Goal: Task Accomplishment & Management: Complete application form

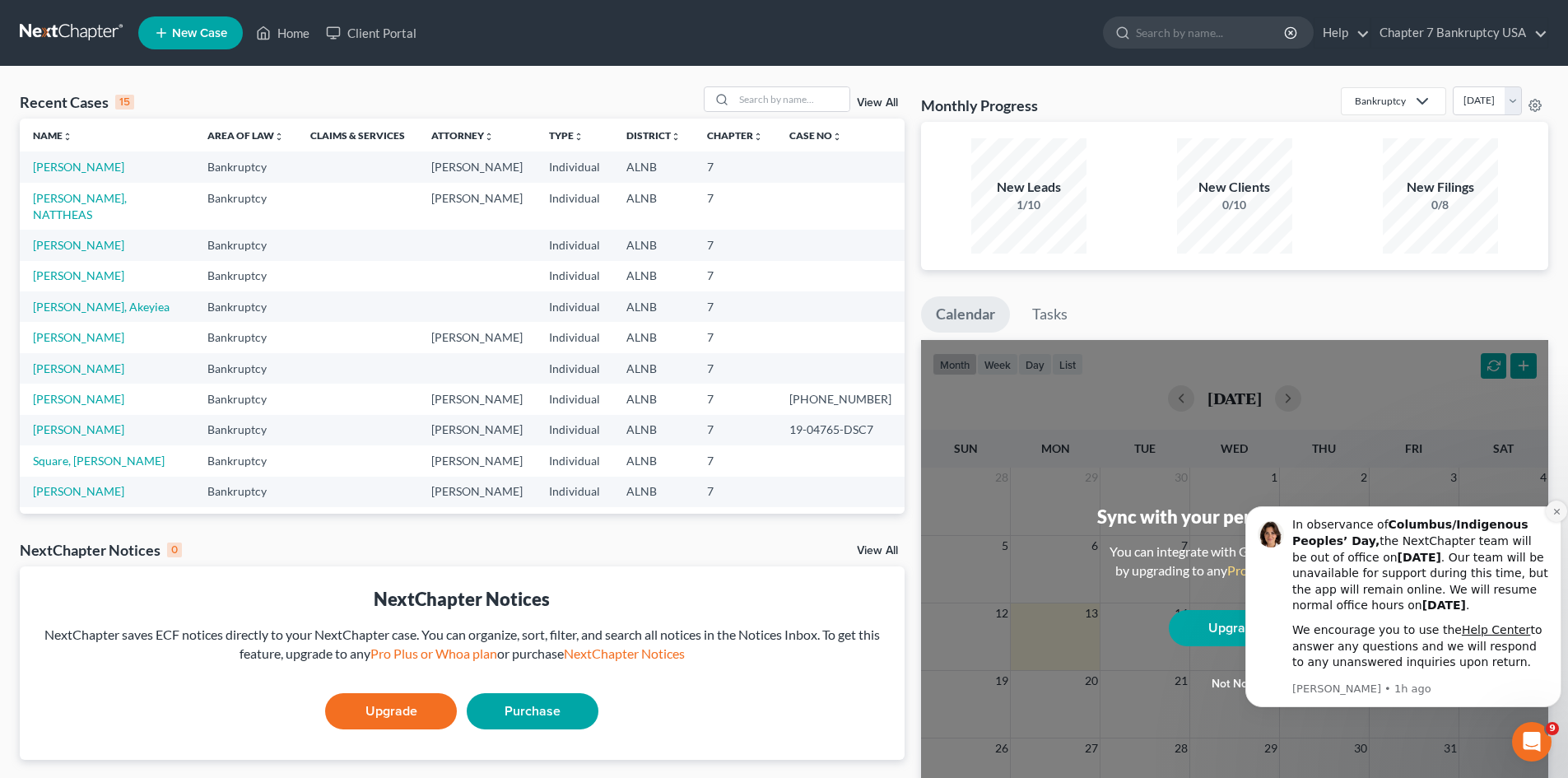
click at [1553, 513] on icon "Dismiss notification" at bounding box center [1557, 512] width 9 height 9
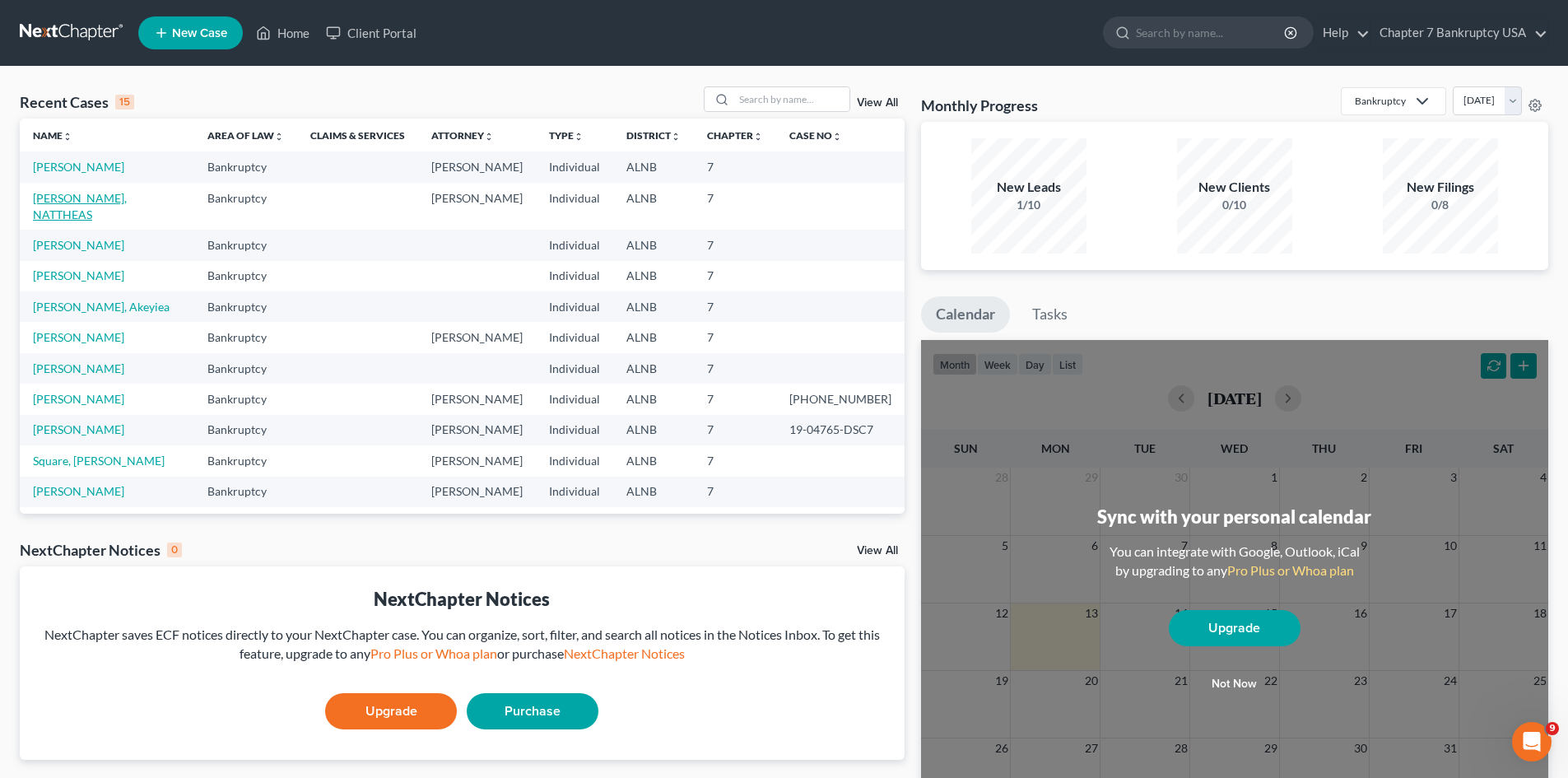
click at [103, 195] on link "[PERSON_NAME], NATTHEAS" at bounding box center [80, 207] width 94 height 31
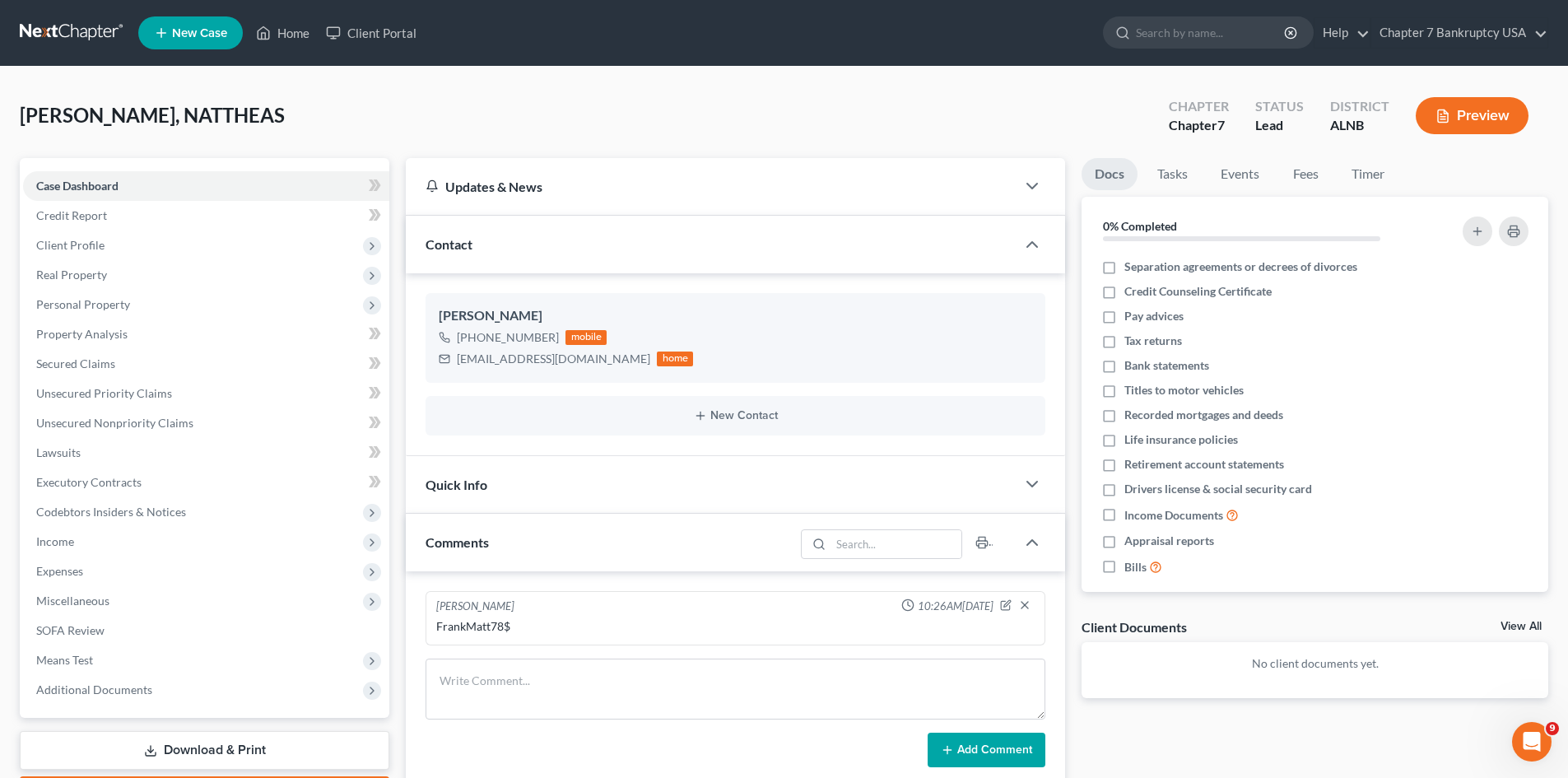
click at [130, 108] on span "[PERSON_NAME], NATTHEAS" at bounding box center [152, 114] width 265 height 24
click at [83, 219] on span "Credit Report" at bounding box center [71, 215] width 71 height 14
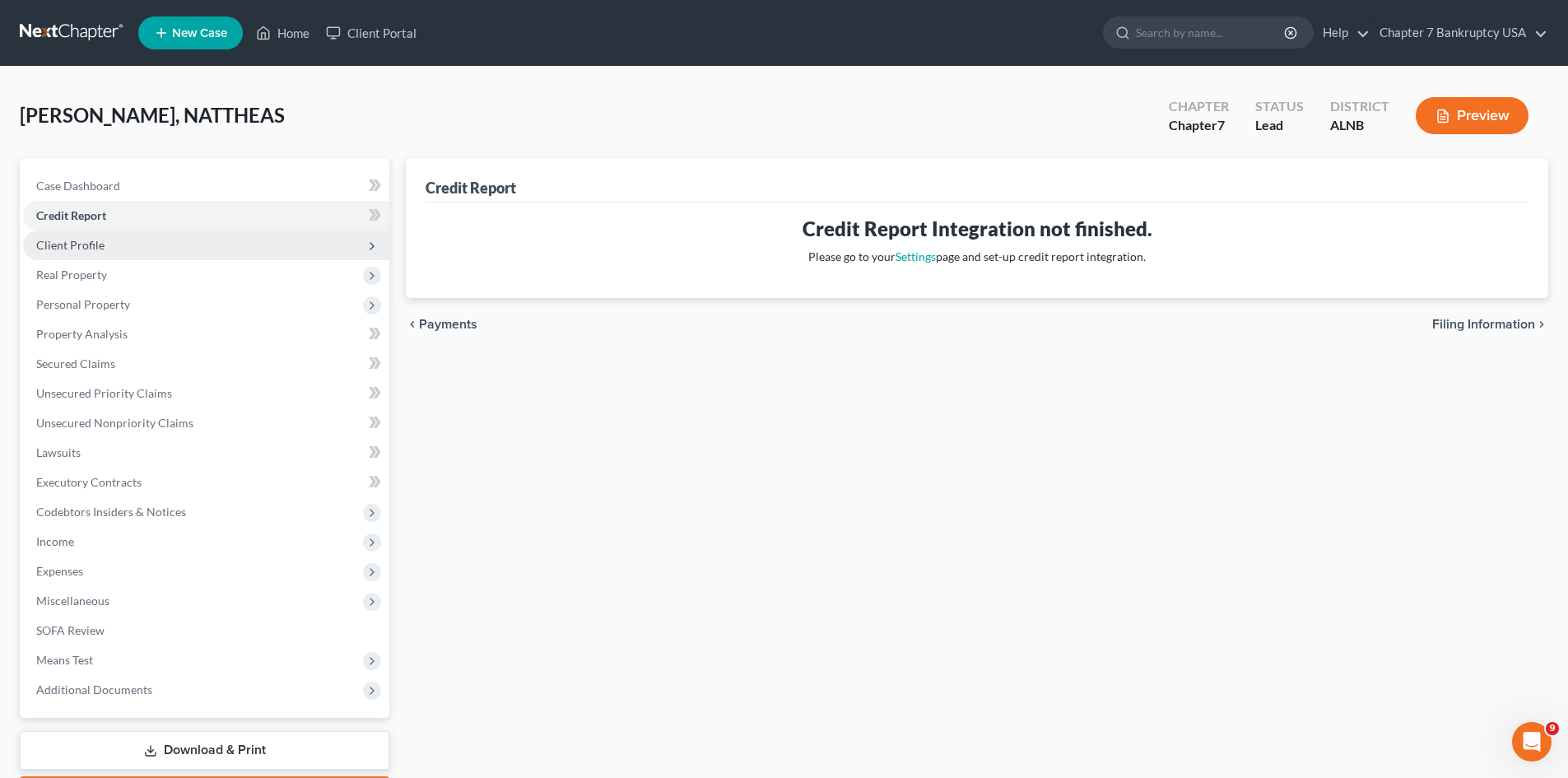
click at [76, 247] on span "Client Profile" at bounding box center [70, 245] width 68 height 14
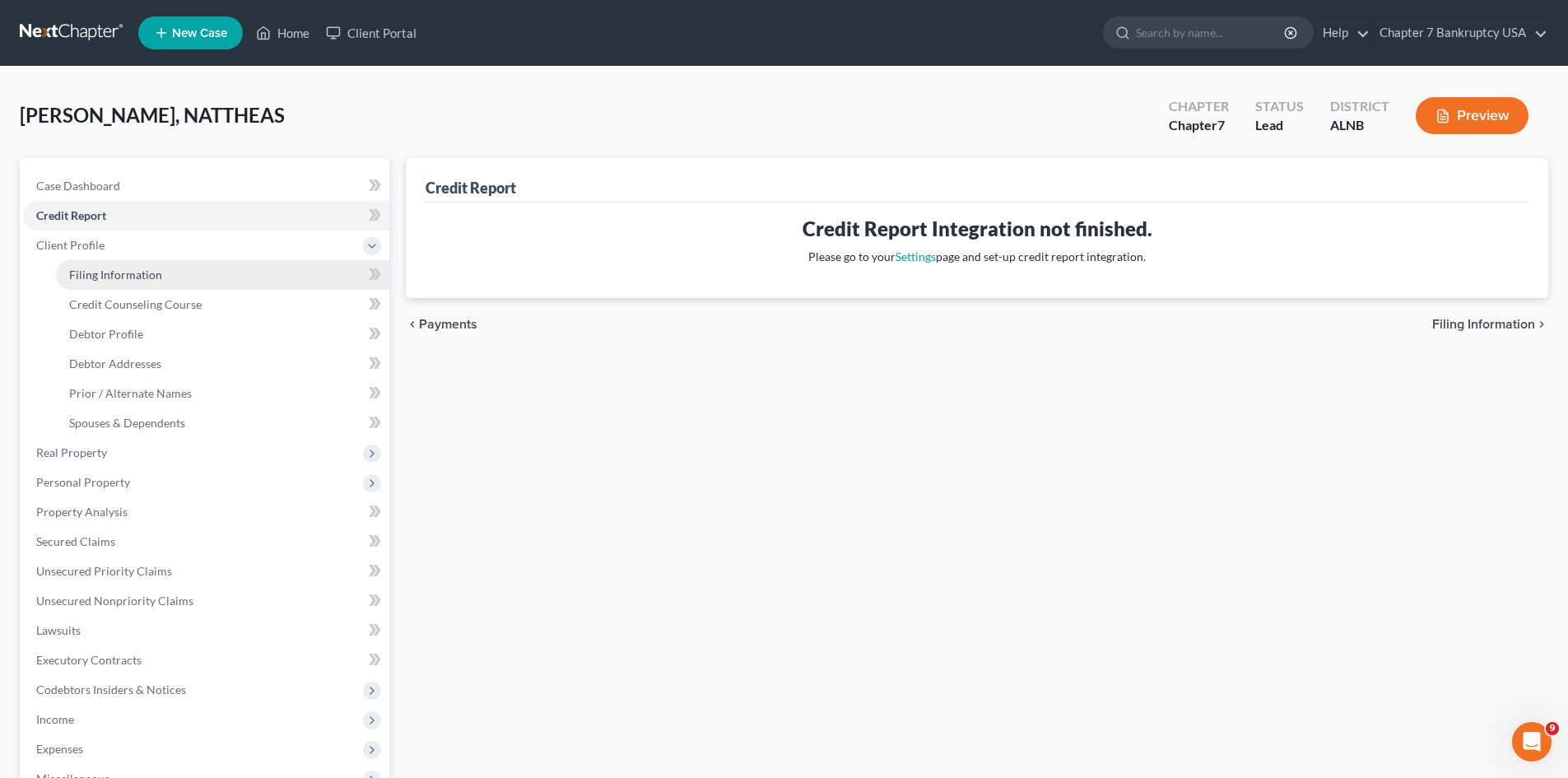
click at [93, 279] on span "Filing Information" at bounding box center [115, 274] width 93 height 14
select select "1"
select select "0"
select select "1"
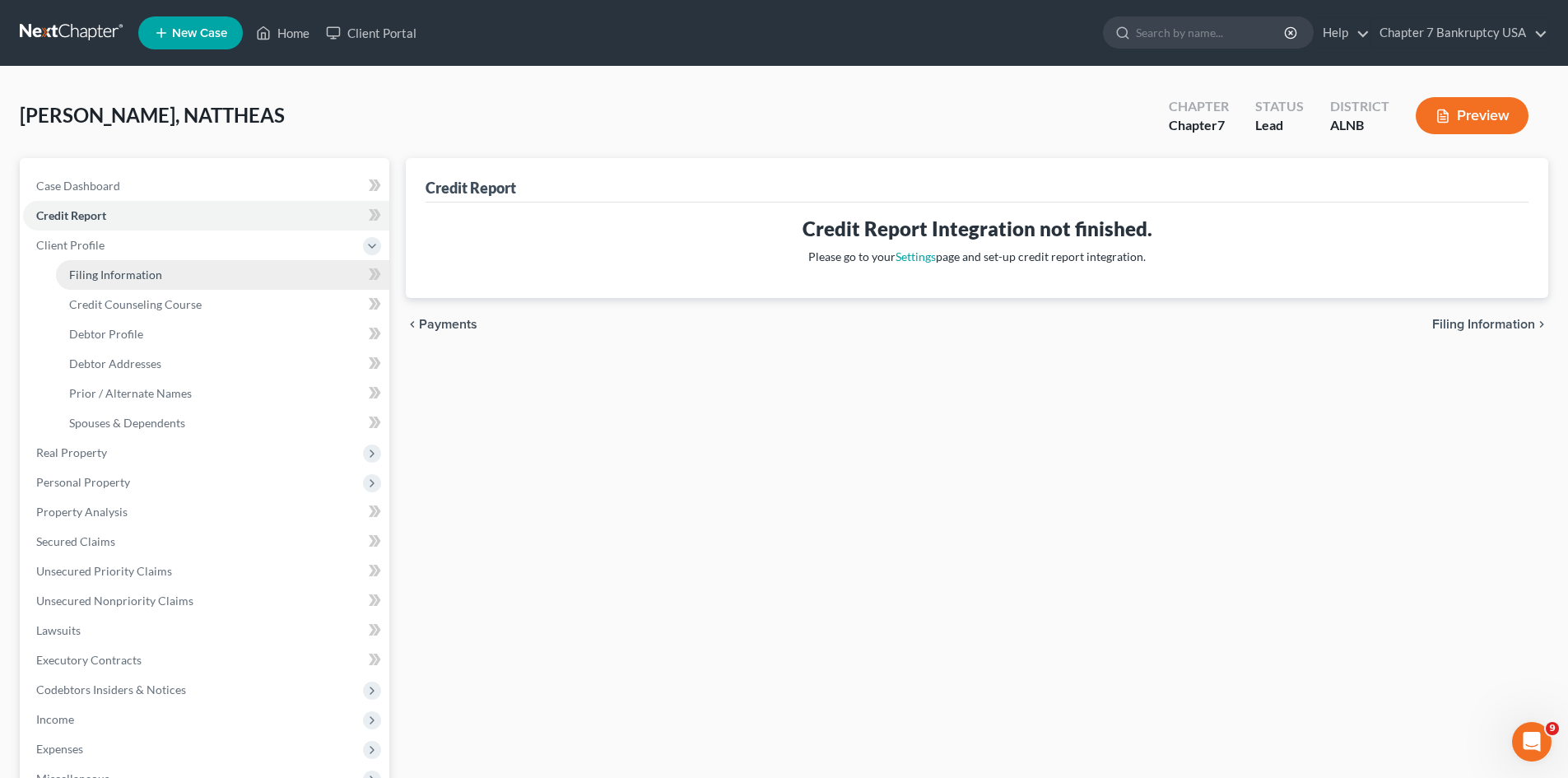
select select "0"
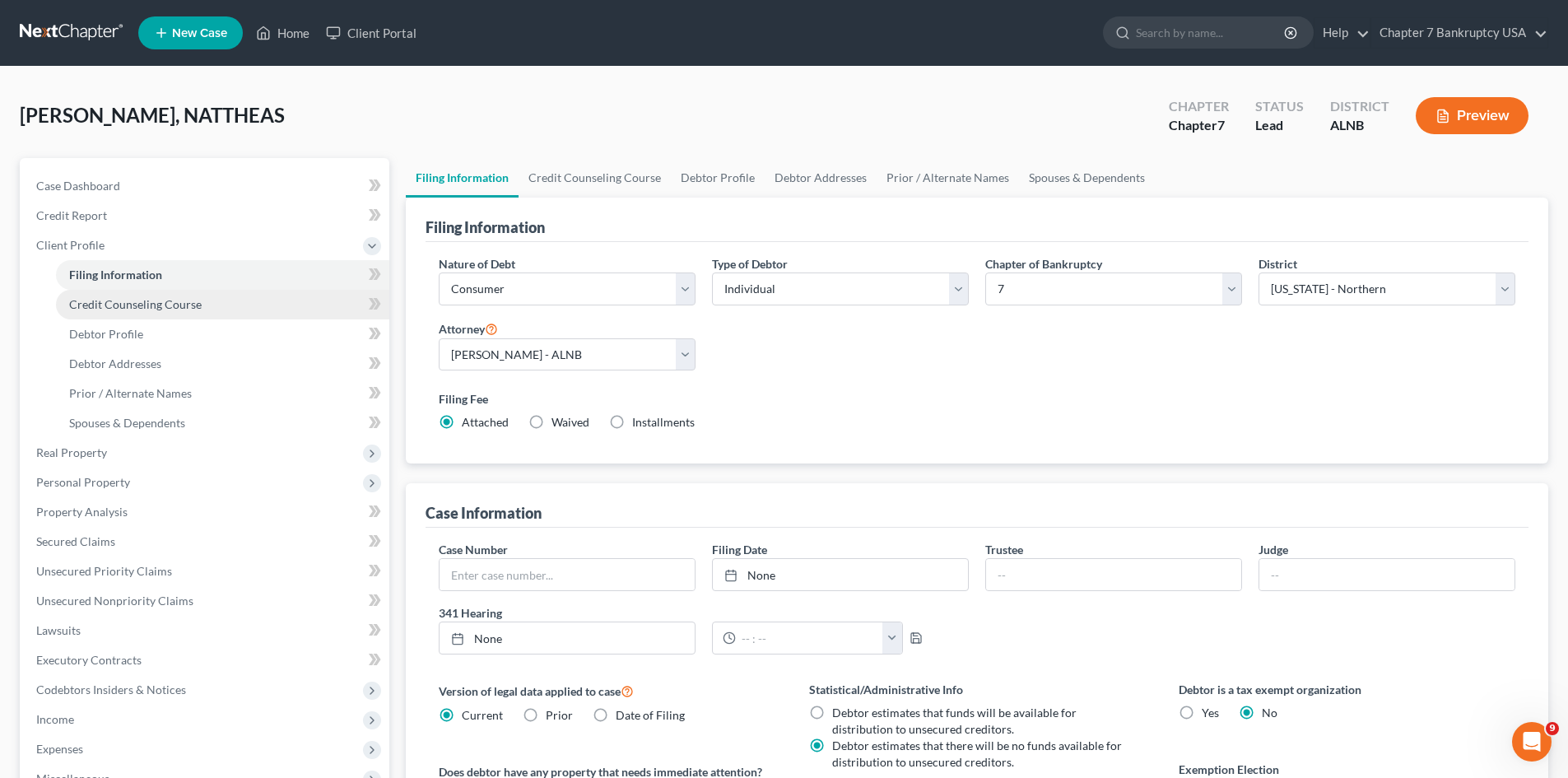
click at [106, 302] on span "Credit Counseling Course" at bounding box center [135, 304] width 132 height 14
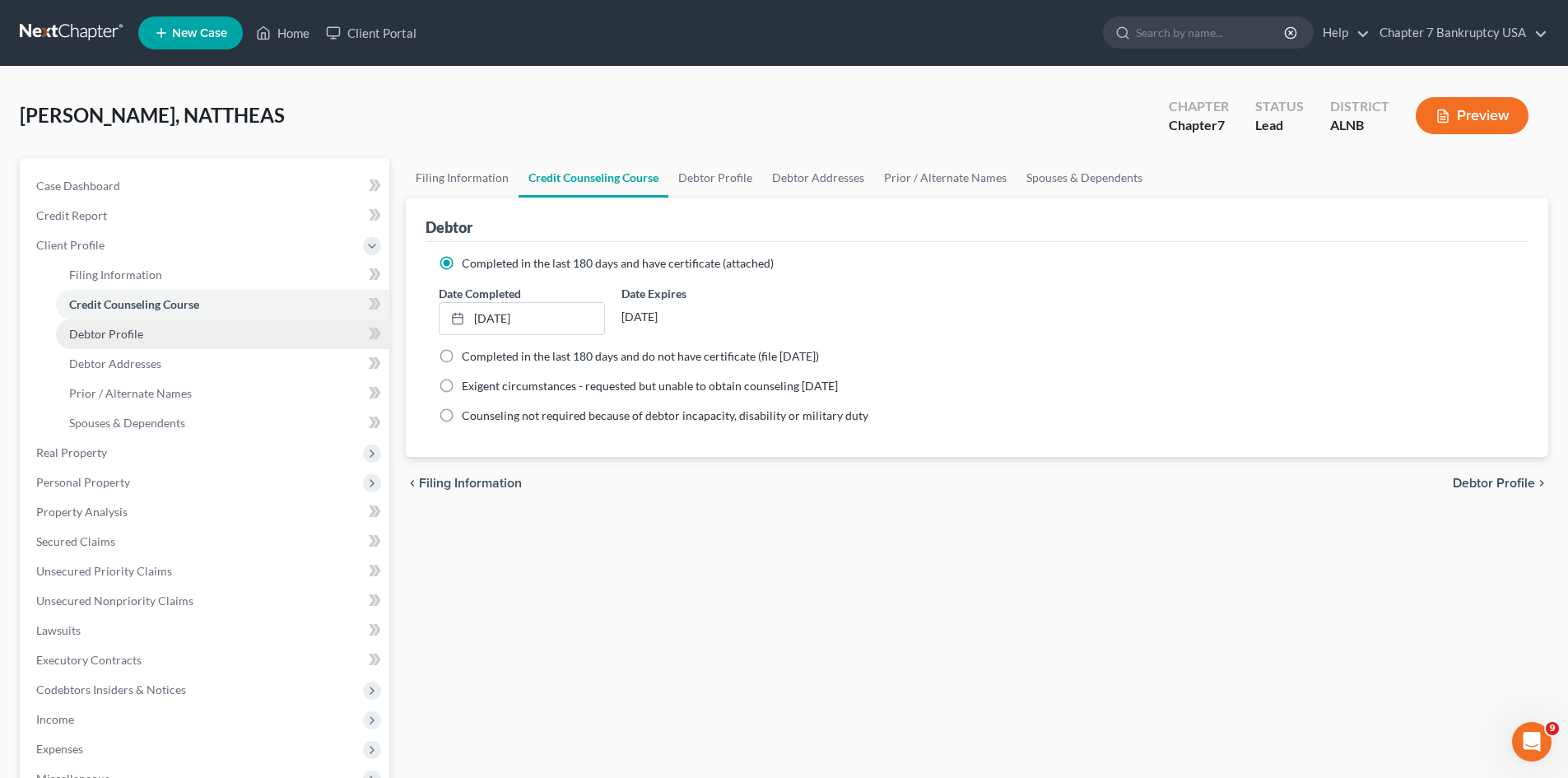
click at [114, 342] on link "Debtor Profile" at bounding box center [223, 334] width 333 height 30
select select "0"
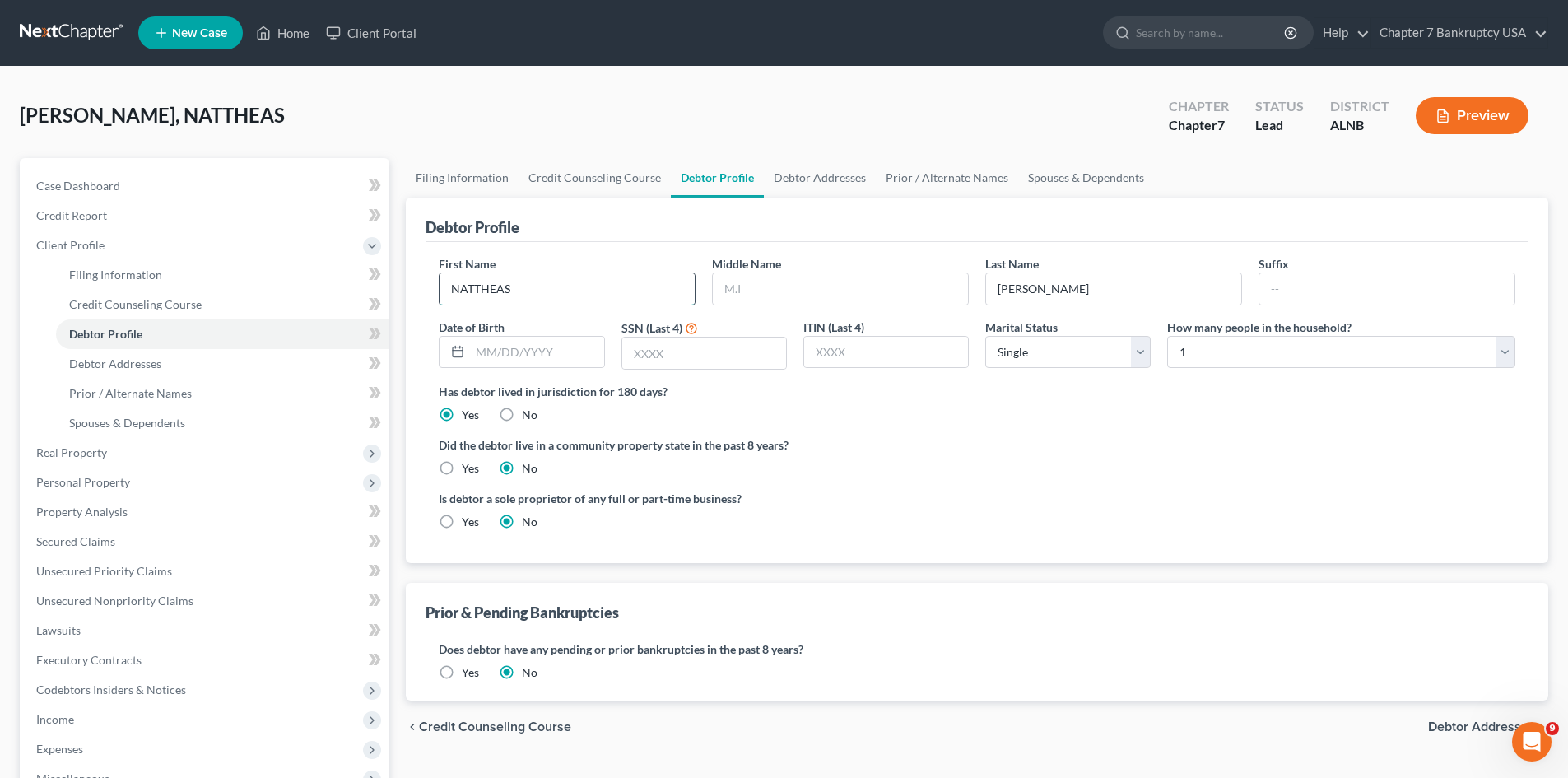
click at [556, 297] on input "NATTHEAS" at bounding box center [567, 289] width 255 height 32
type input "NAT"
